Goal: Transaction & Acquisition: Obtain resource

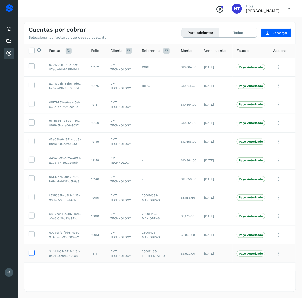
click at [33, 252] on icon at bounding box center [31, 252] width 5 height 5
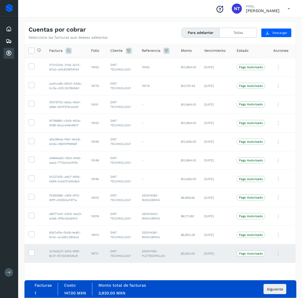
click at [35, 255] on td at bounding box center [34, 253] width 21 height 19
click at [34, 255] on icon at bounding box center [31, 252] width 5 height 5
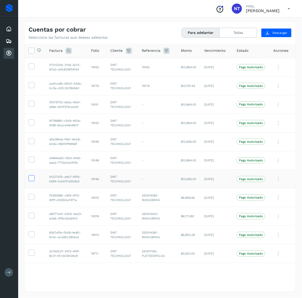
click at [30, 181] on icon at bounding box center [31, 177] width 5 height 5
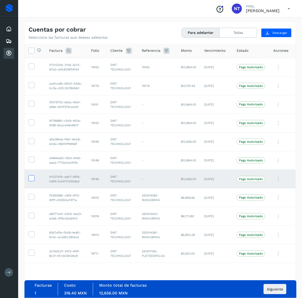
click at [29, 179] on icon at bounding box center [31, 177] width 5 height 5
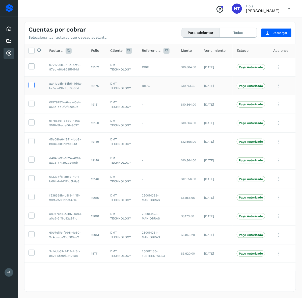
click at [33, 86] on icon at bounding box center [31, 84] width 5 height 5
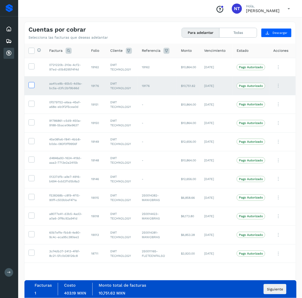
click at [33, 86] on icon at bounding box center [31, 84] width 5 height 5
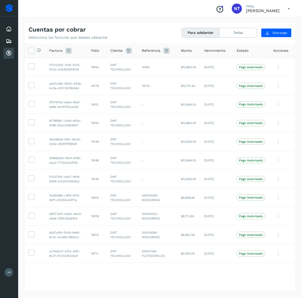
click at [285, 6] on icon at bounding box center [289, 9] width 10 height 10
click at [261, 24] on div "Cerrar sesión" at bounding box center [264, 23] width 60 height 10
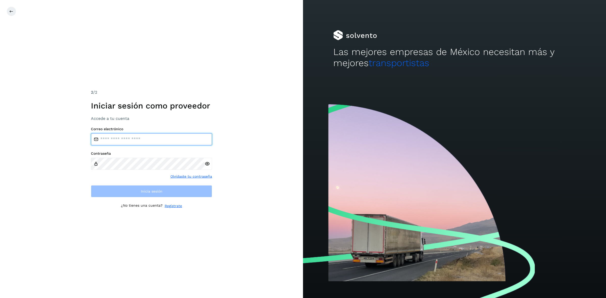
type input "**********"
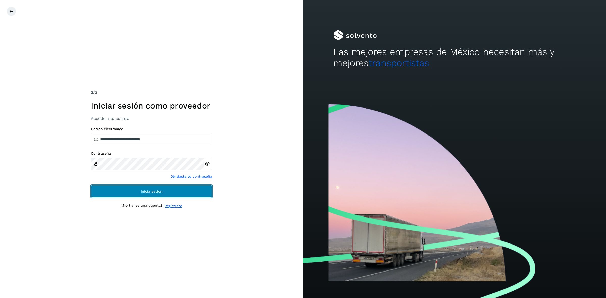
click at [109, 191] on button "Inicia sesión" at bounding box center [151, 191] width 121 height 12
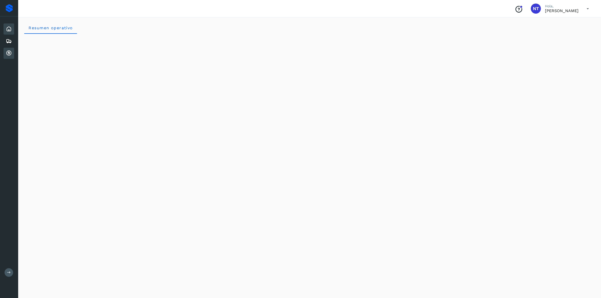
click at [7, 54] on icon at bounding box center [9, 53] width 6 height 6
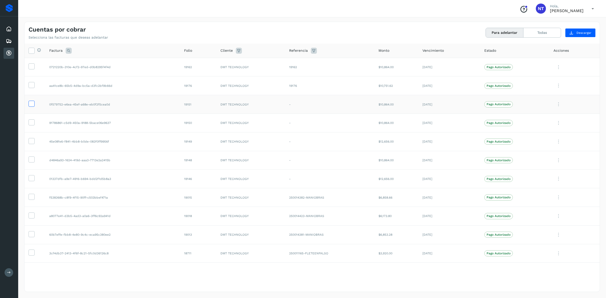
click at [31, 104] on icon at bounding box center [31, 103] width 5 height 5
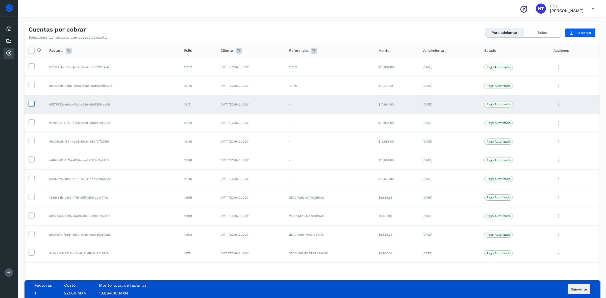
click at [31, 104] on icon at bounding box center [31, 103] width 5 height 5
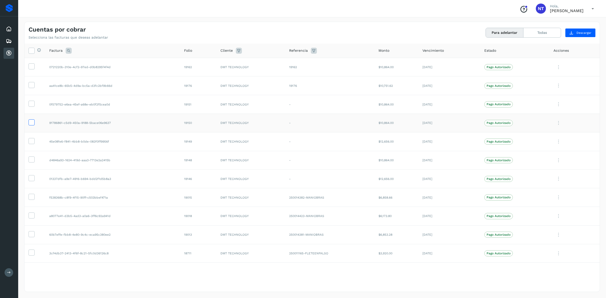
click at [32, 123] on icon at bounding box center [31, 121] width 5 height 5
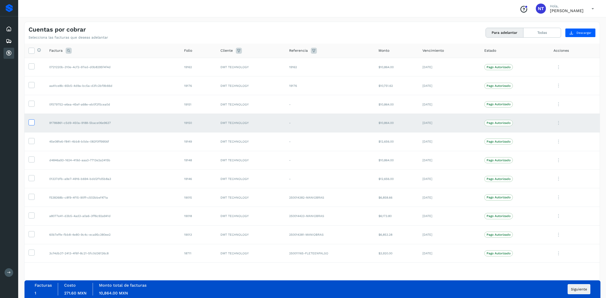
click at [32, 123] on icon at bounding box center [31, 121] width 5 height 5
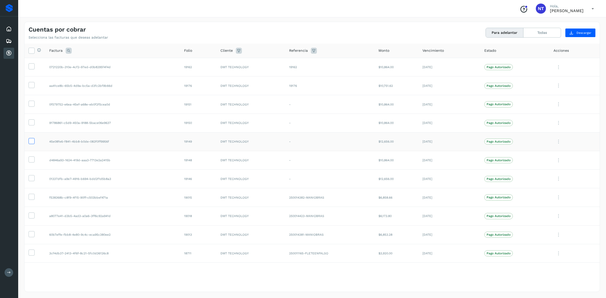
click at [33, 142] on icon at bounding box center [31, 140] width 5 height 5
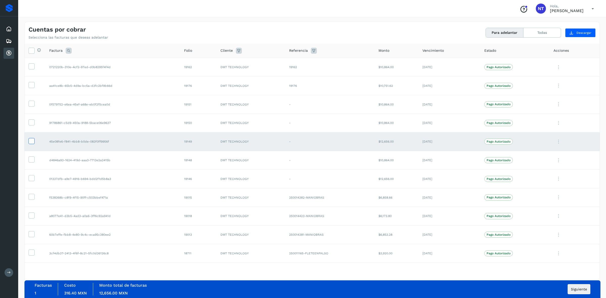
click at [33, 142] on icon at bounding box center [31, 140] width 5 height 5
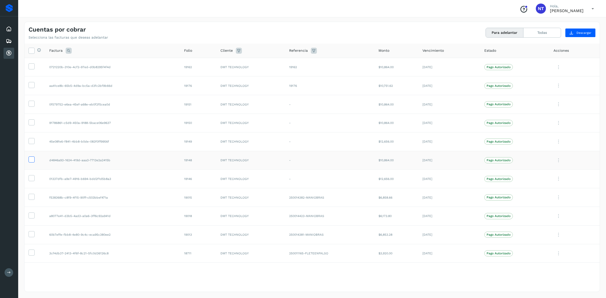
click at [30, 160] on icon at bounding box center [31, 159] width 5 height 5
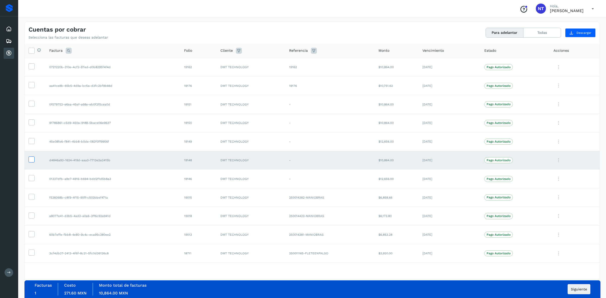
click at [30, 160] on icon at bounding box center [31, 159] width 5 height 5
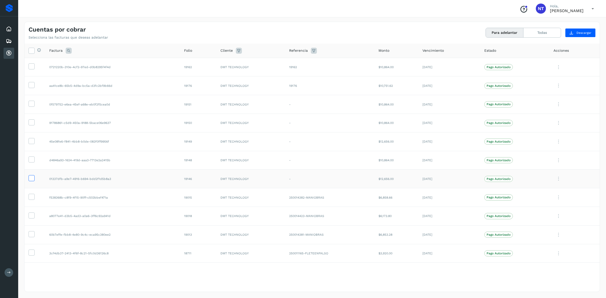
click at [30, 179] on icon at bounding box center [31, 177] width 5 height 5
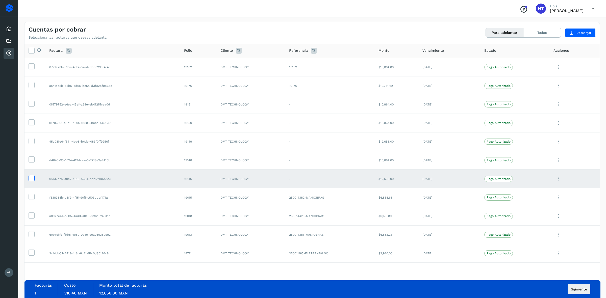
click at [30, 179] on icon at bounding box center [31, 177] width 5 height 5
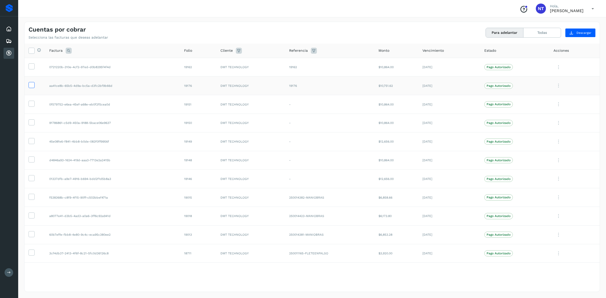
click at [34, 86] on label at bounding box center [32, 85] width 6 height 6
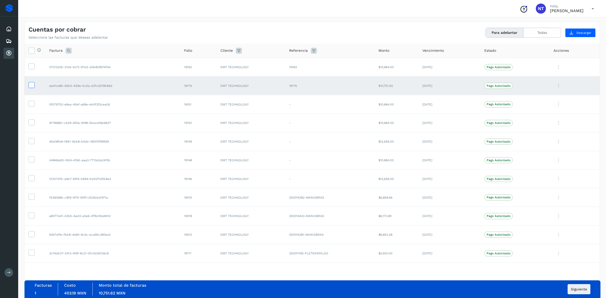
click at [34, 86] on label at bounding box center [32, 85] width 6 height 6
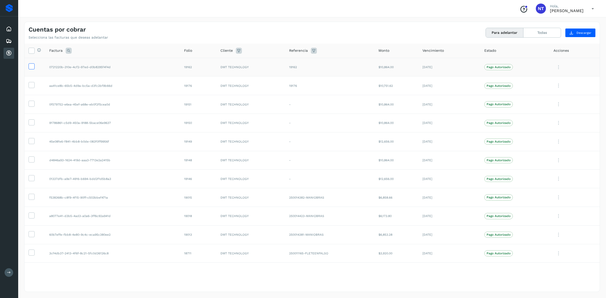
click at [34, 66] on icon at bounding box center [31, 65] width 5 height 5
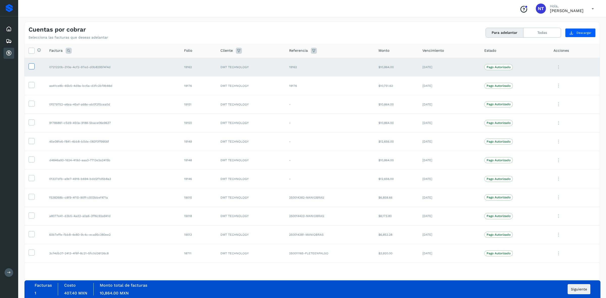
click at [34, 66] on icon at bounding box center [31, 65] width 5 height 5
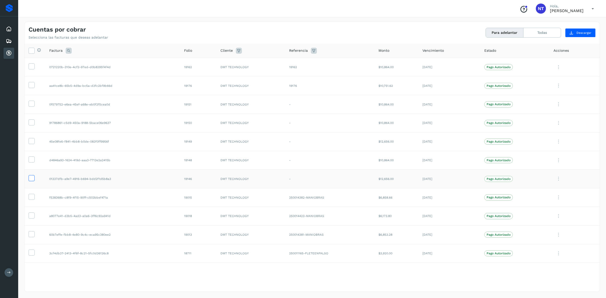
click at [31, 179] on icon at bounding box center [31, 177] width 5 height 5
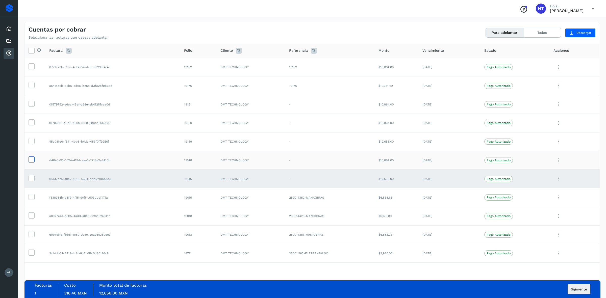
click at [31, 160] on icon at bounding box center [31, 159] width 5 height 5
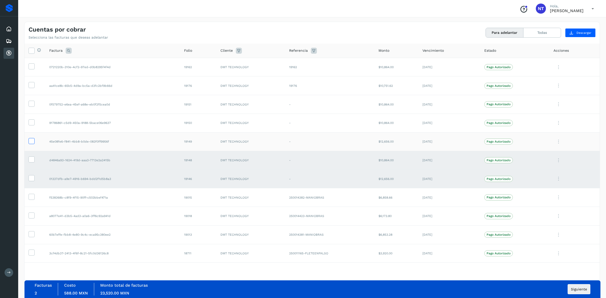
click at [32, 140] on icon at bounding box center [31, 140] width 5 height 5
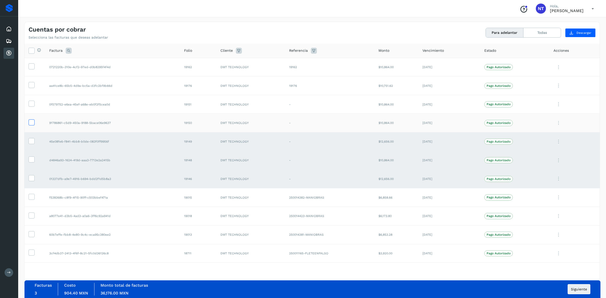
click at [29, 123] on label at bounding box center [32, 122] width 6 height 6
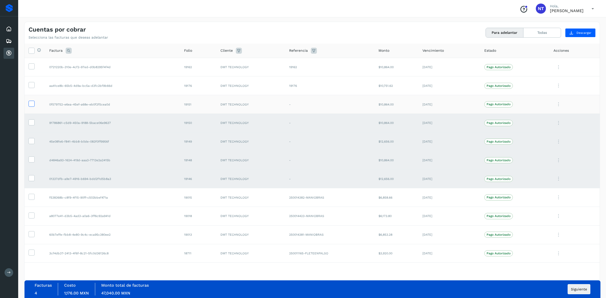
click at [32, 105] on icon at bounding box center [31, 103] width 5 height 5
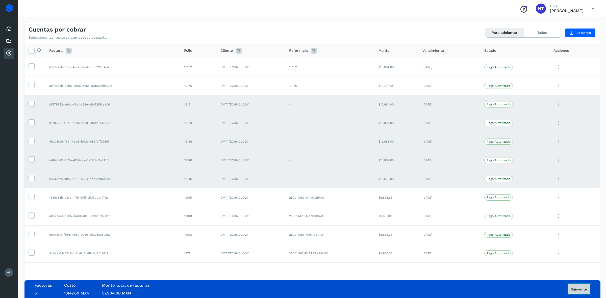
click at [581, 289] on span "Siguiente" at bounding box center [579, 290] width 16 height 4
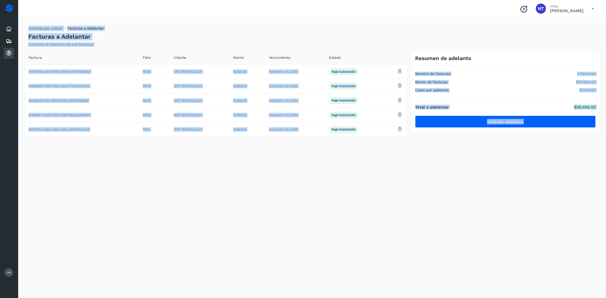
drag, startPoint x: 28, startPoint y: 27, endPoint x: 587, endPoint y: 150, distance: 572.8
click at [587, 150] on div "Cuentas por cobrar Facturas a Adelantar Facturas a Adelantar Confirma el adelan…" at bounding box center [312, 157] width 576 height 270
copy div "Cuentas por cobrar Facturas a Adelantar Facturas a Adelantar Confirma el adelan…"
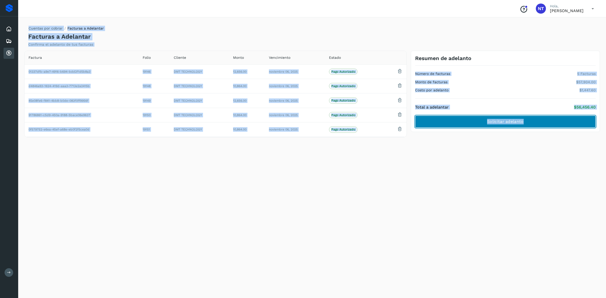
click at [520, 122] on span "Solicitar adelanto" at bounding box center [505, 122] width 36 height 6
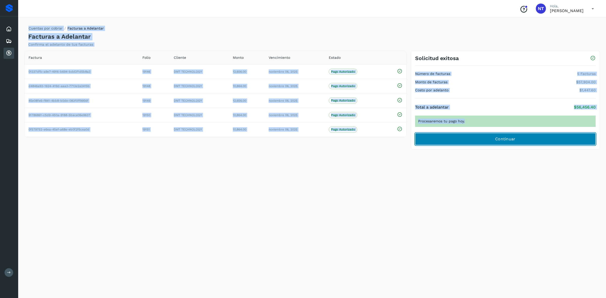
click at [498, 138] on span "Continuar" at bounding box center [505, 139] width 20 height 6
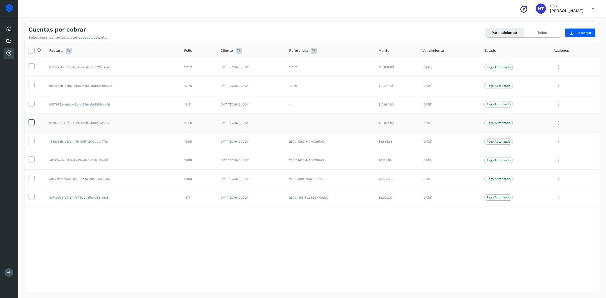
click at [29, 123] on icon at bounding box center [31, 121] width 5 height 5
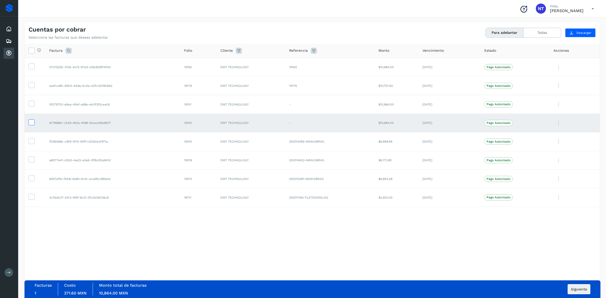
click at [30, 123] on icon at bounding box center [31, 121] width 5 height 5
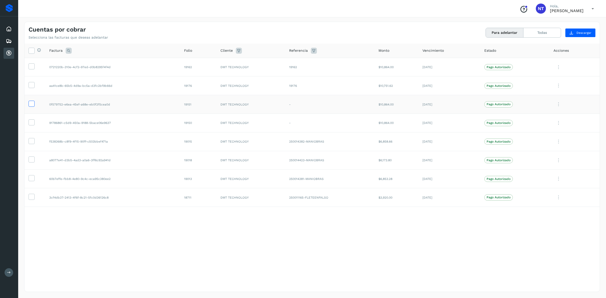
click at [32, 106] on icon at bounding box center [31, 103] width 5 height 5
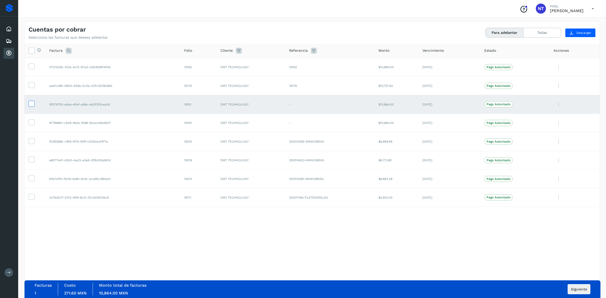
click at [33, 106] on icon at bounding box center [31, 103] width 5 height 5
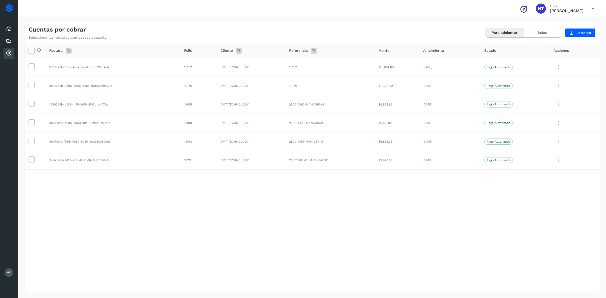
click at [592, 11] on icon at bounding box center [593, 9] width 10 height 10
click at [556, 23] on div "Cerrar sesión" at bounding box center [568, 23] width 60 height 10
